Goal: Task Accomplishment & Management: Complete application form

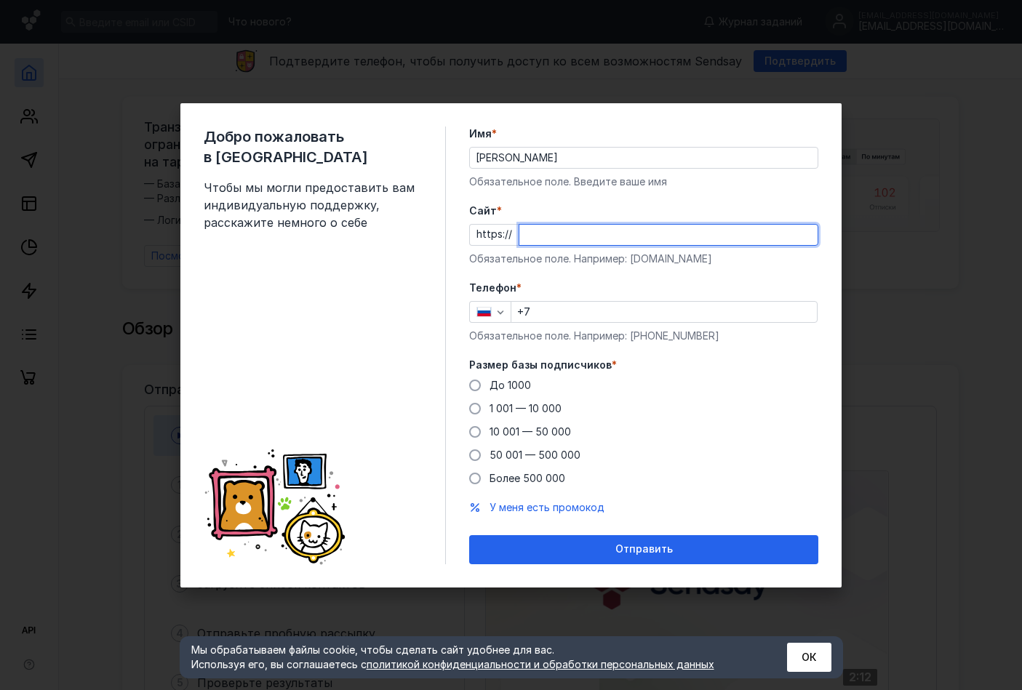
click at [554, 241] on input "Cайт *" at bounding box center [668, 235] width 298 height 20
type input "[DOMAIN_NAME]"
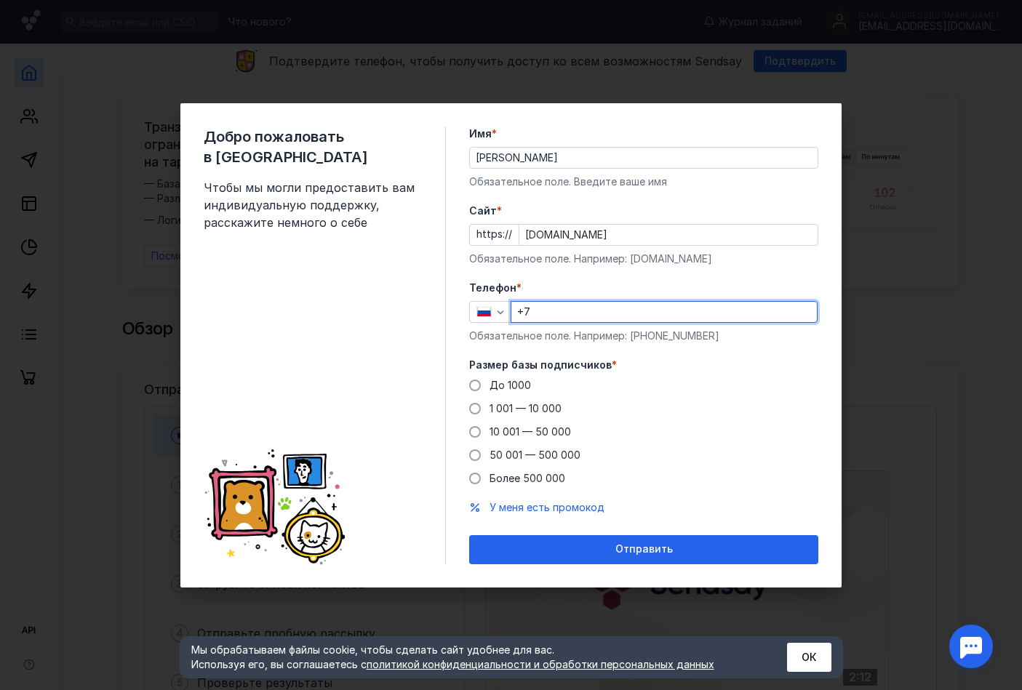
click at [582, 308] on input "+7" at bounding box center [663, 312] width 305 height 20
type input "[PHONE_NUMBER]"
click at [508, 385] on span "До 1000" at bounding box center [509, 385] width 41 height 12
click at [0, 0] on input "До 1000" at bounding box center [0, 0] width 0 height 0
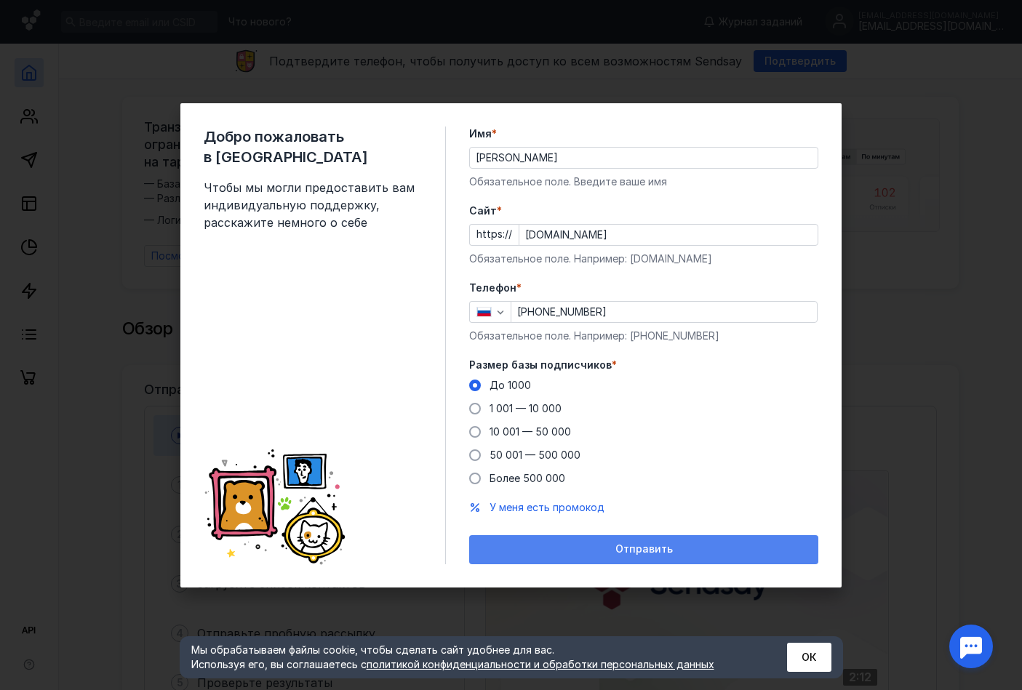
click at [535, 551] on div "Отправить" at bounding box center [643, 549] width 335 height 12
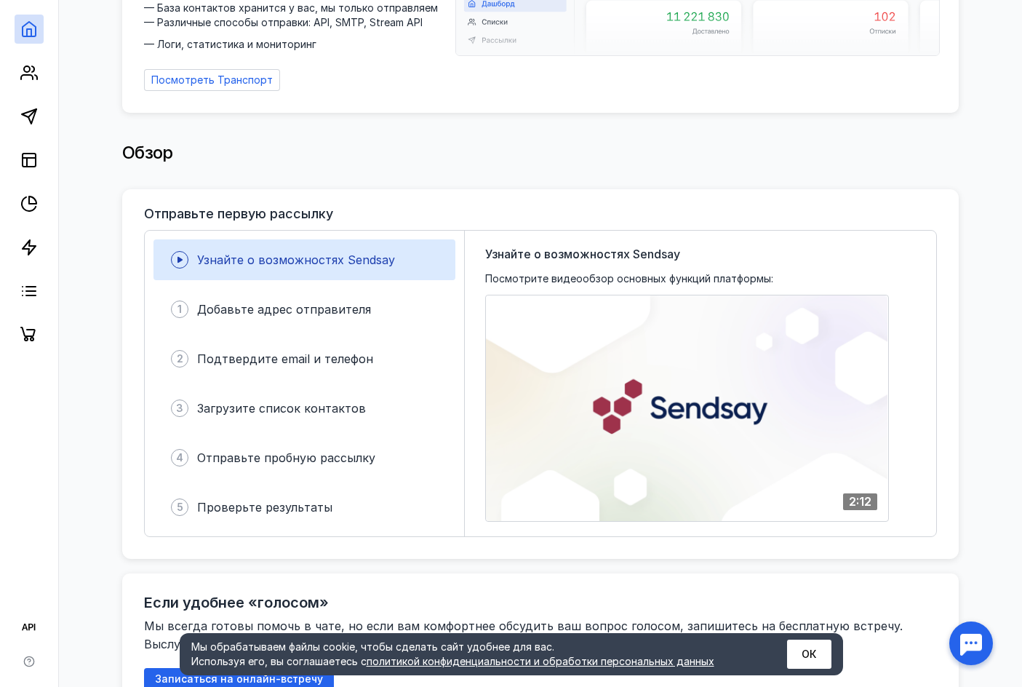
scroll to position [163, 0]
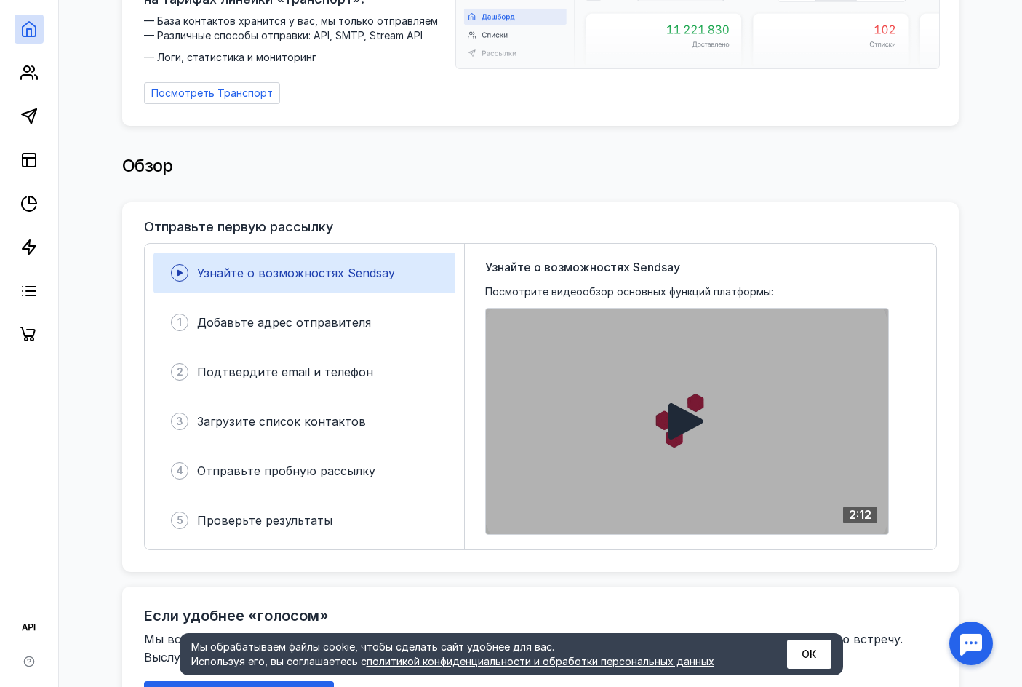
click at [708, 371] on div at bounding box center [687, 420] width 402 height 225
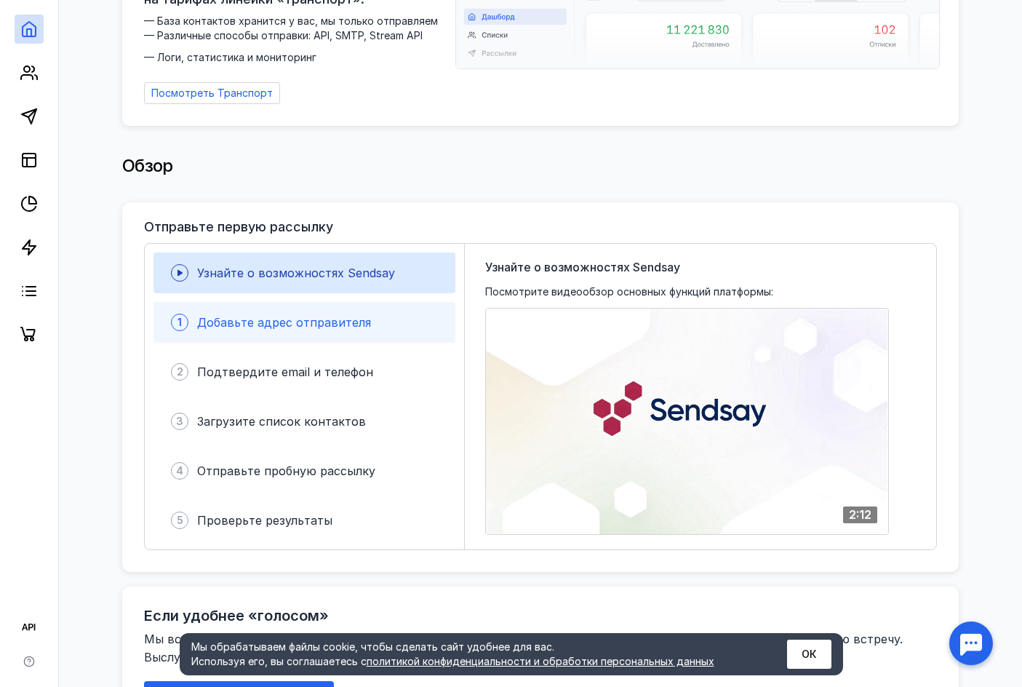
click at [320, 322] on div "Добавьте адрес отправителя" at bounding box center [284, 321] width 174 height 17
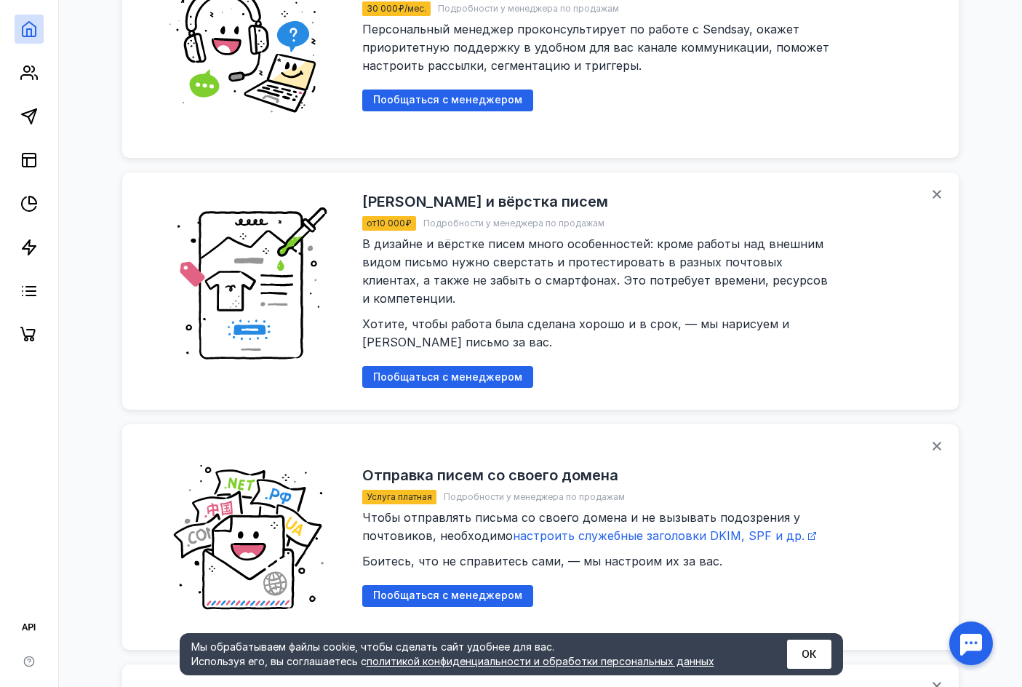
scroll to position [1479, 0]
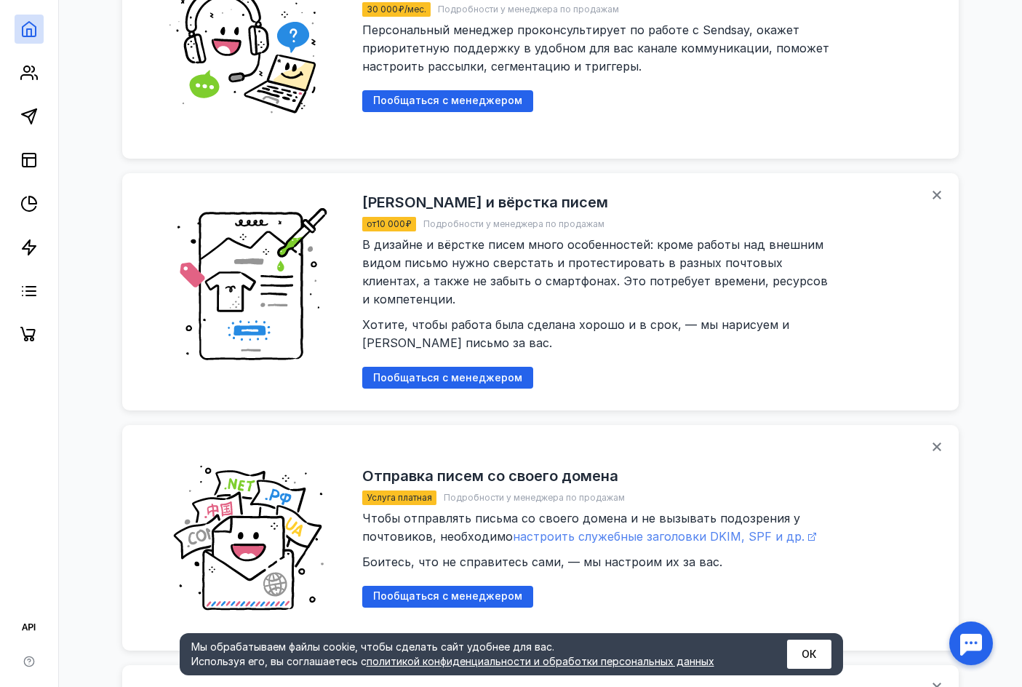
click at [624, 529] on span "настроить служебные заголовки DKIM, SPF и др." at bounding box center [659, 536] width 292 height 15
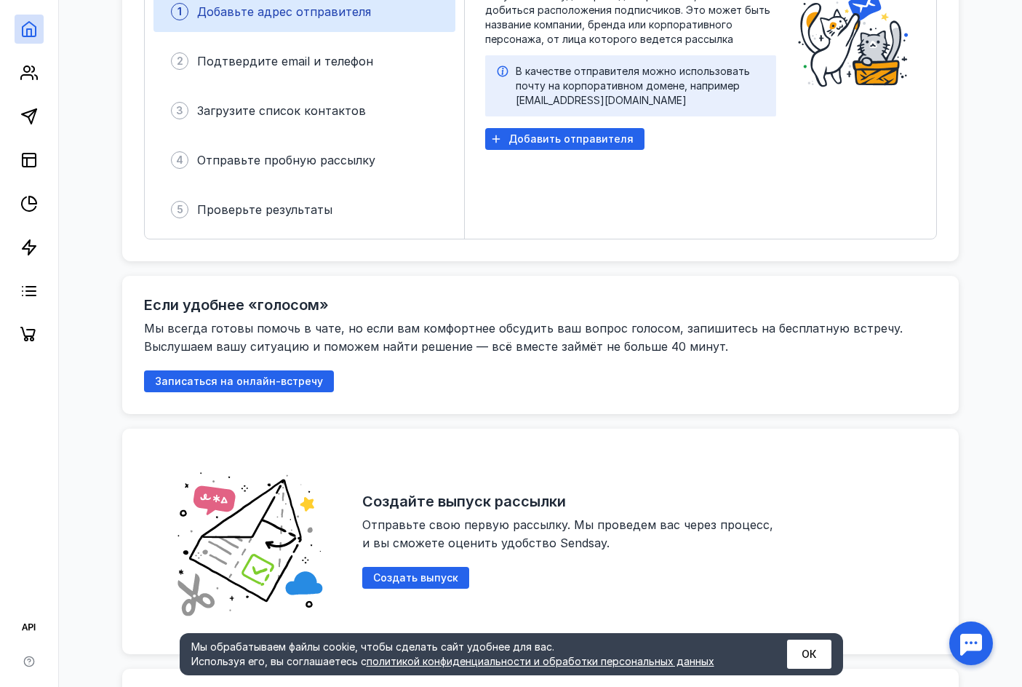
scroll to position [0, 0]
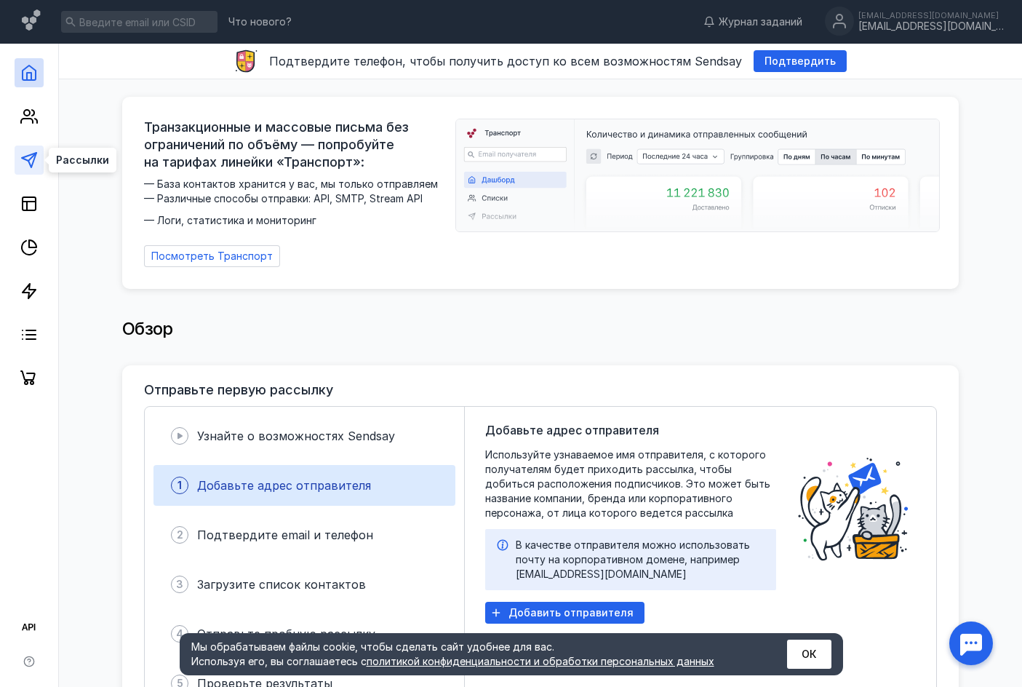
click at [32, 159] on icon at bounding box center [28, 159] width 17 height 17
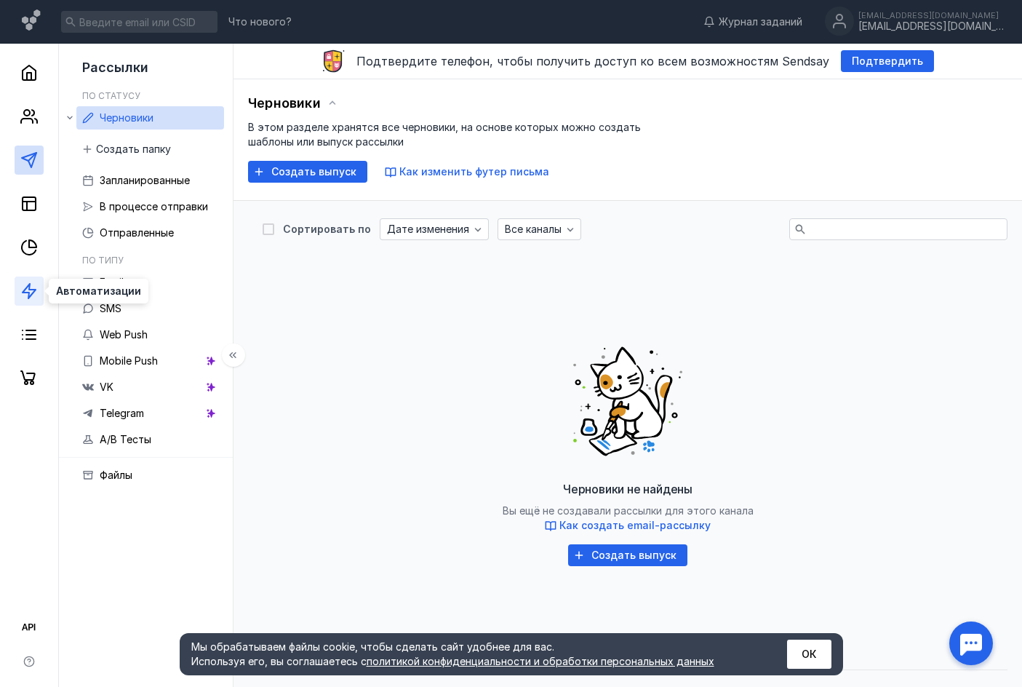
click at [23, 295] on icon at bounding box center [28, 290] width 17 height 17
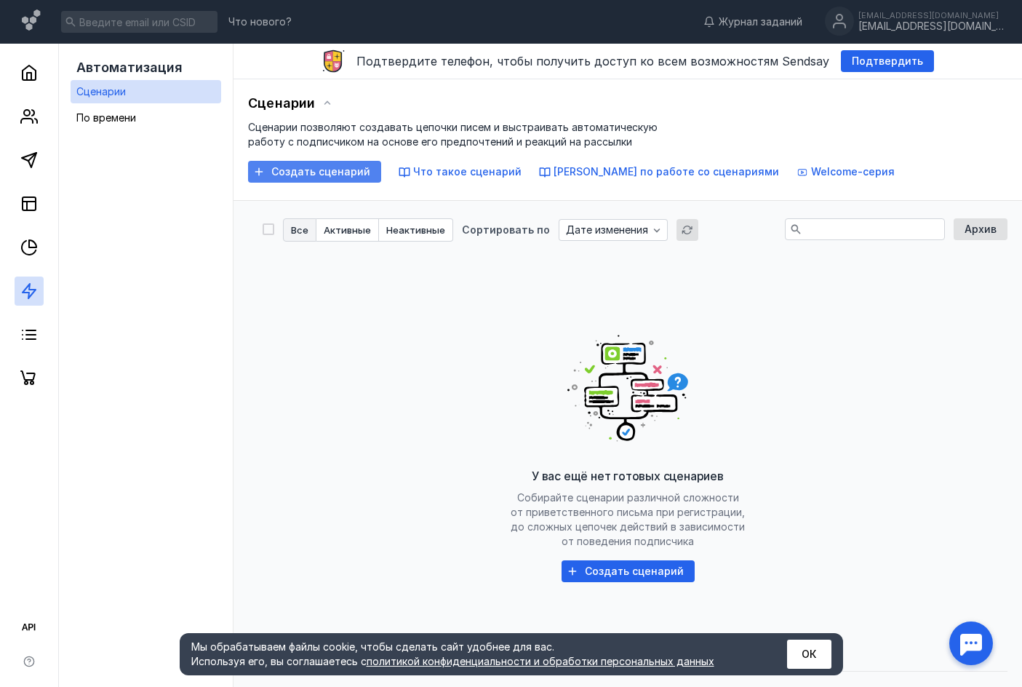
click at [311, 177] on span "Создать сценарий" at bounding box center [320, 172] width 99 height 12
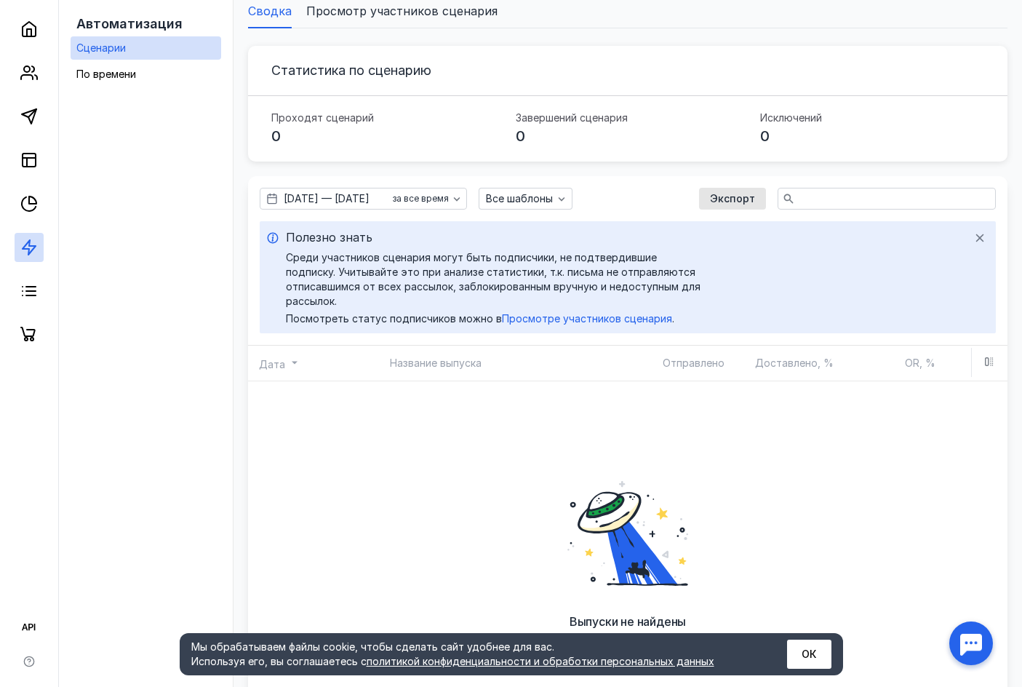
scroll to position [446, 0]
click at [30, 291] on line at bounding box center [30, 291] width 9 height 0
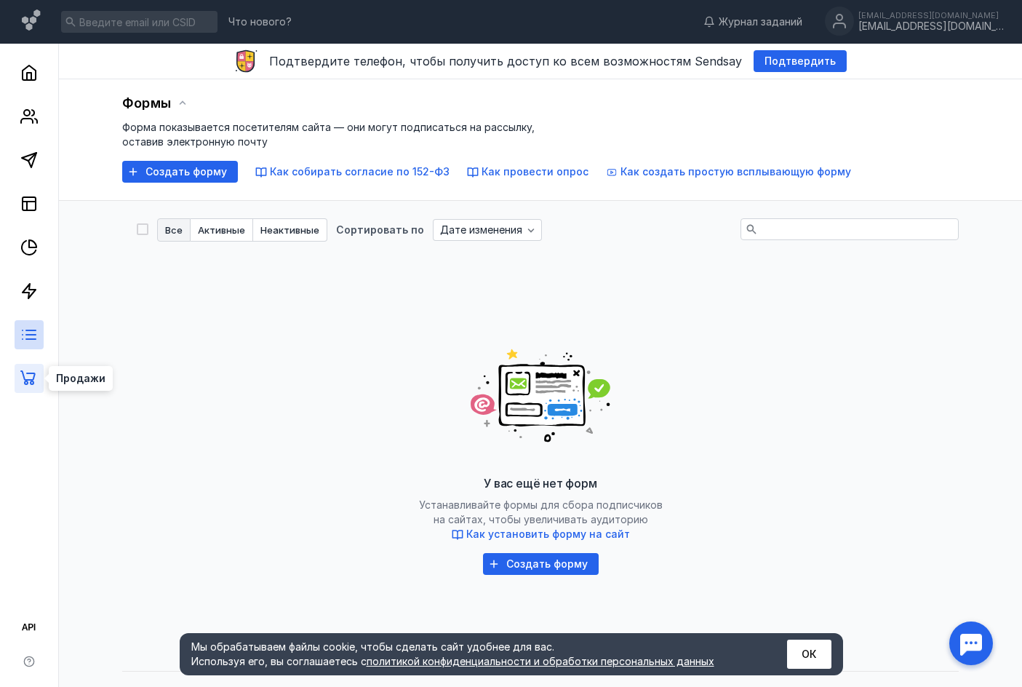
click at [34, 377] on icon at bounding box center [28, 377] width 17 height 17
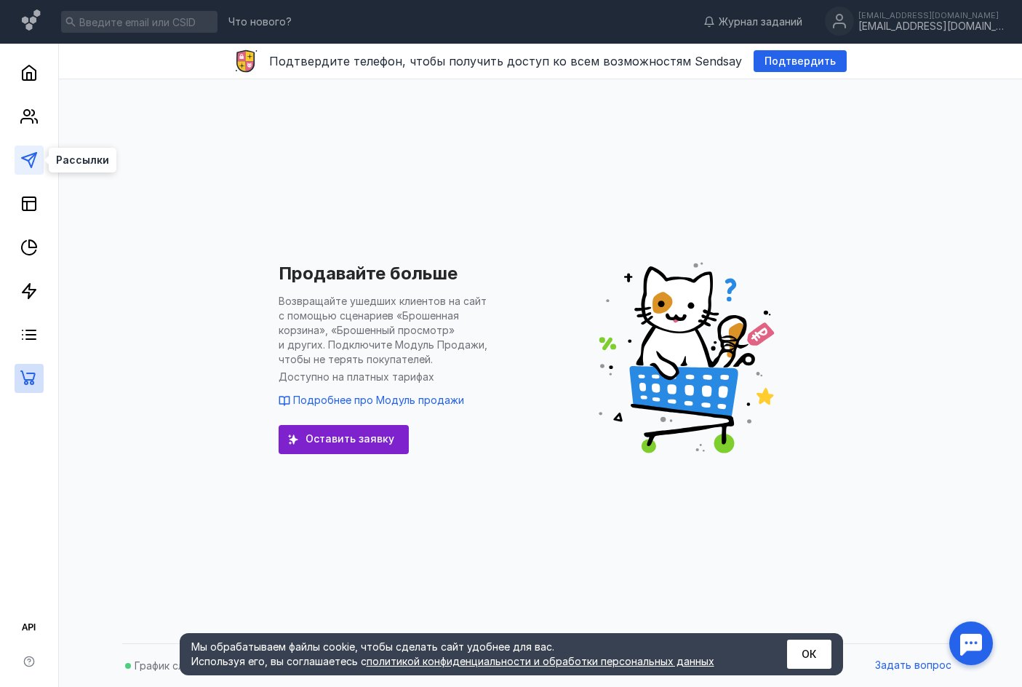
click at [25, 164] on icon at bounding box center [28, 159] width 17 height 17
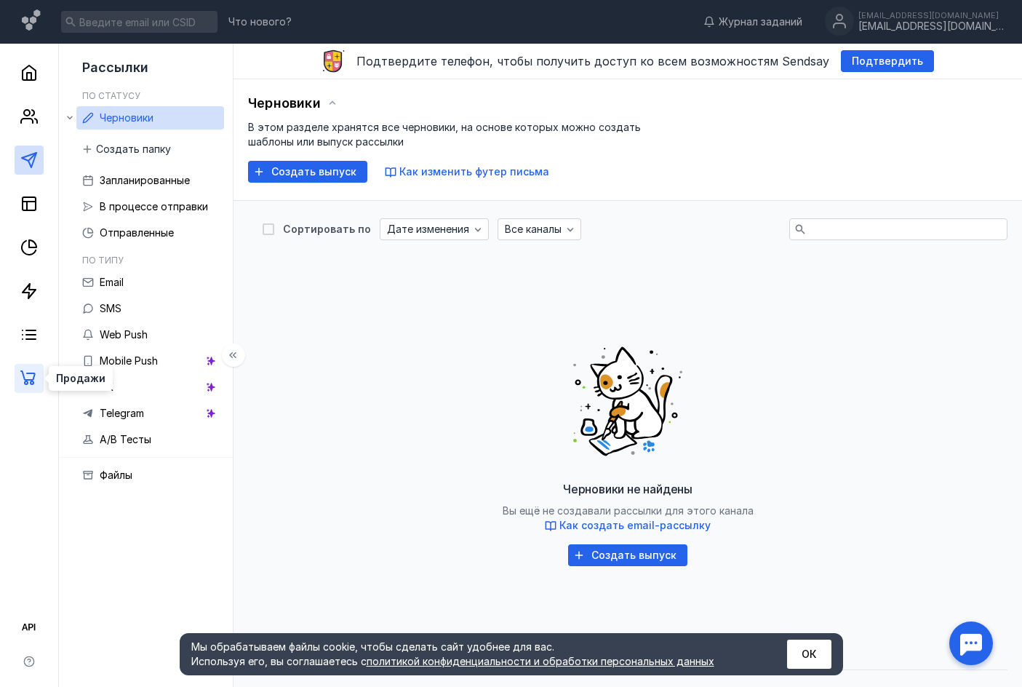
click at [36, 375] on icon at bounding box center [28, 377] width 17 height 17
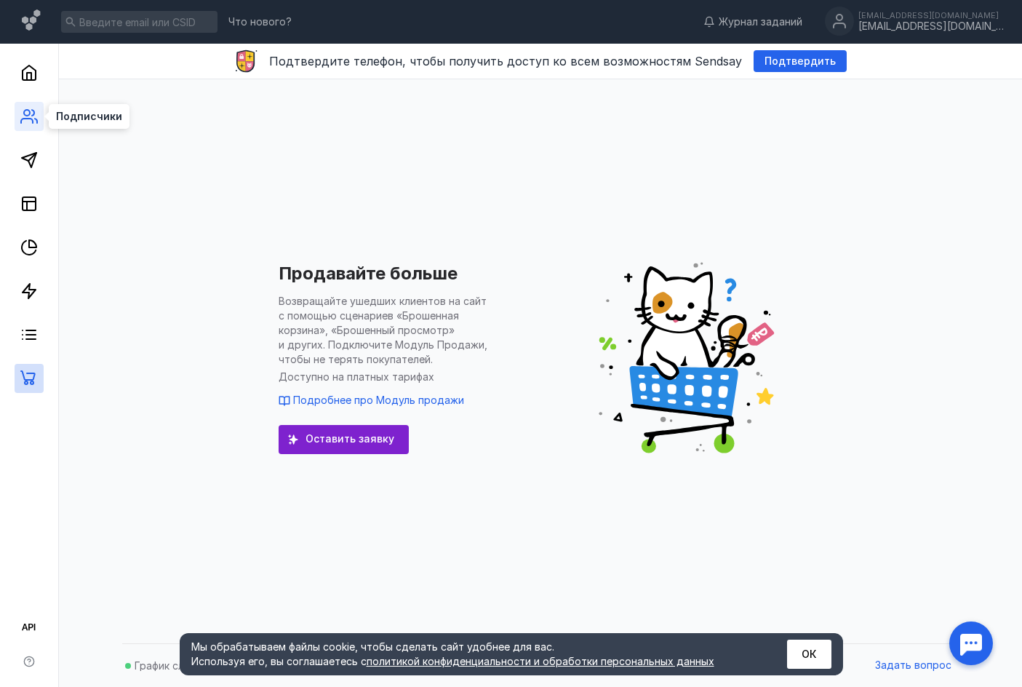
click at [24, 119] on icon at bounding box center [28, 116] width 17 height 17
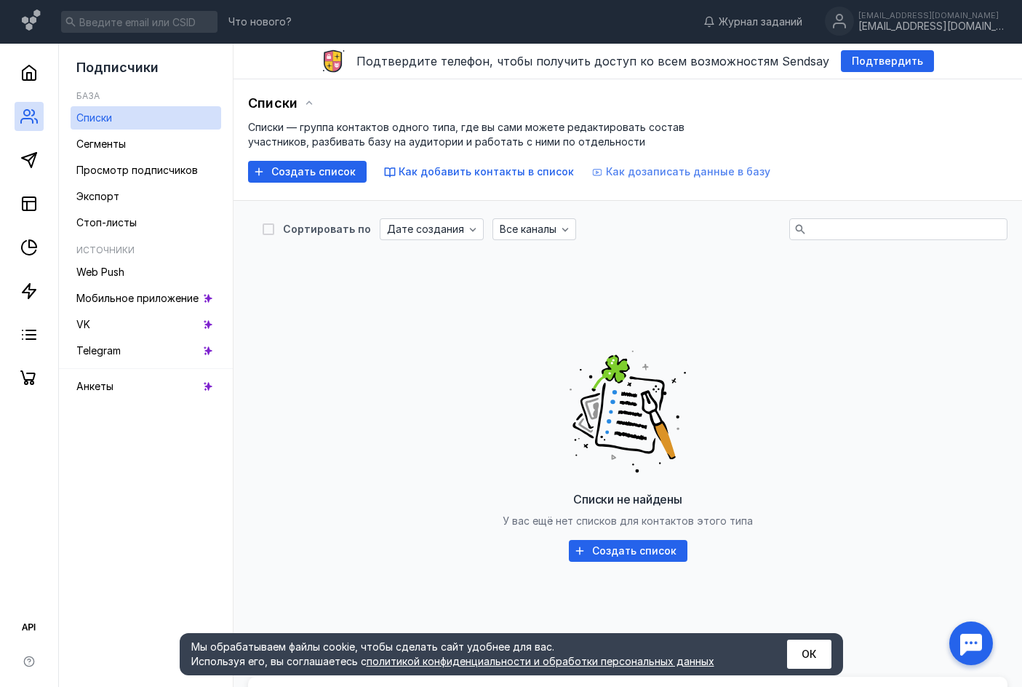
click at [635, 175] on span "Как дозаписать данные в базу" at bounding box center [688, 171] width 164 height 12
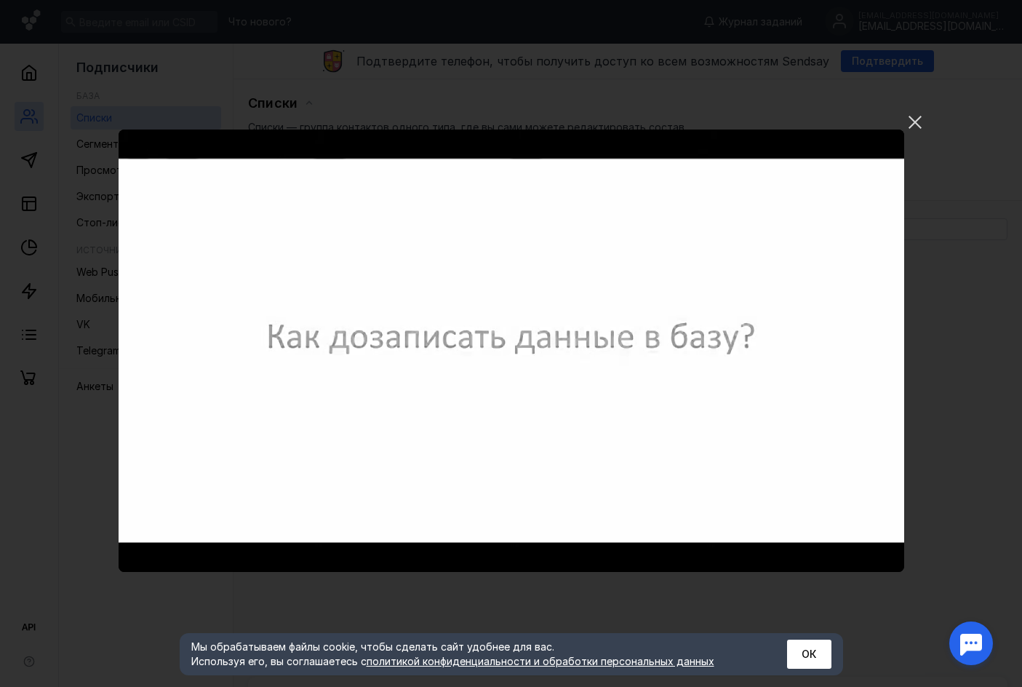
click at [358, 444] on video "Ваш браузер не поддерживает воспроизведение видео. Пожалуйста, обновите ваш бра…" at bounding box center [511, 350] width 785 height 442
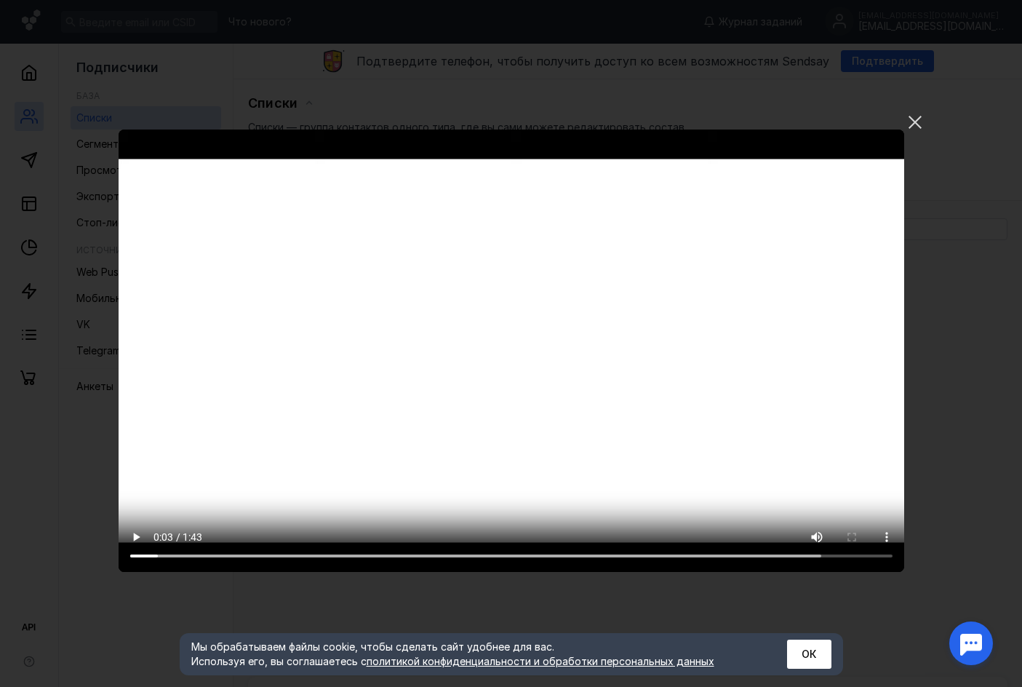
click at [358, 444] on video "Ваш браузер не поддерживает воспроизведение видео. Пожалуйста, обновите ваш бра…" at bounding box center [511, 350] width 785 height 442
